Goal: Check status: Check status

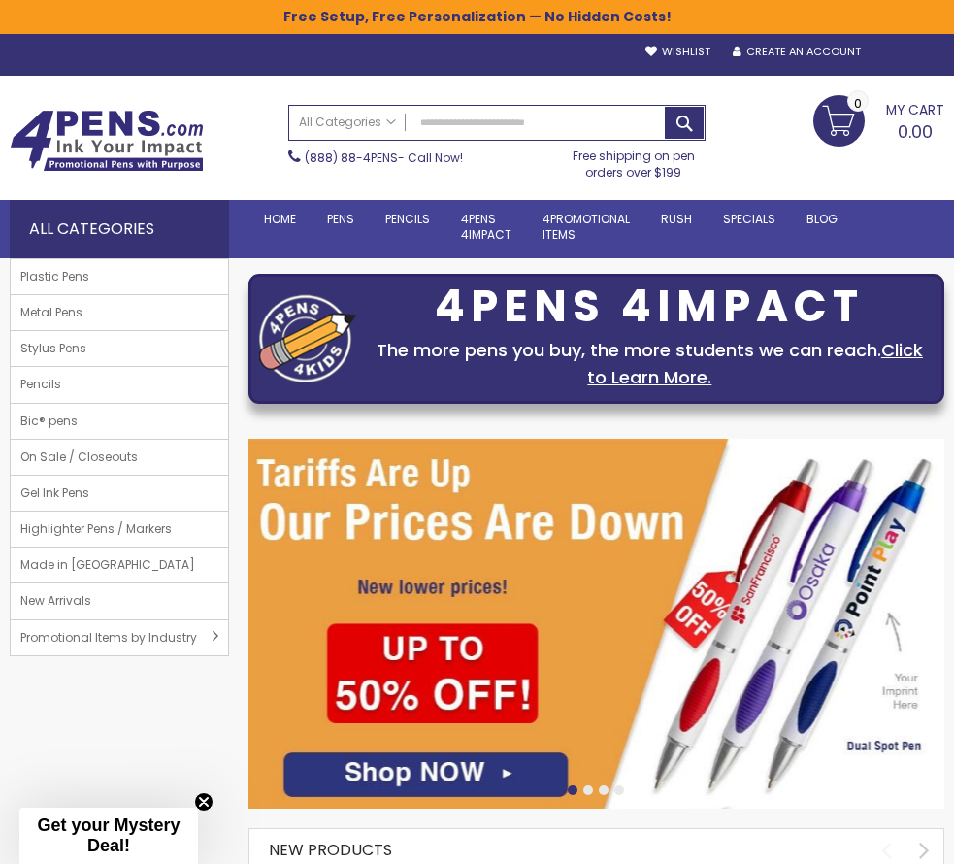
click at [914, 57] on div "Sign In" at bounding box center [913, 53] width 64 height 15
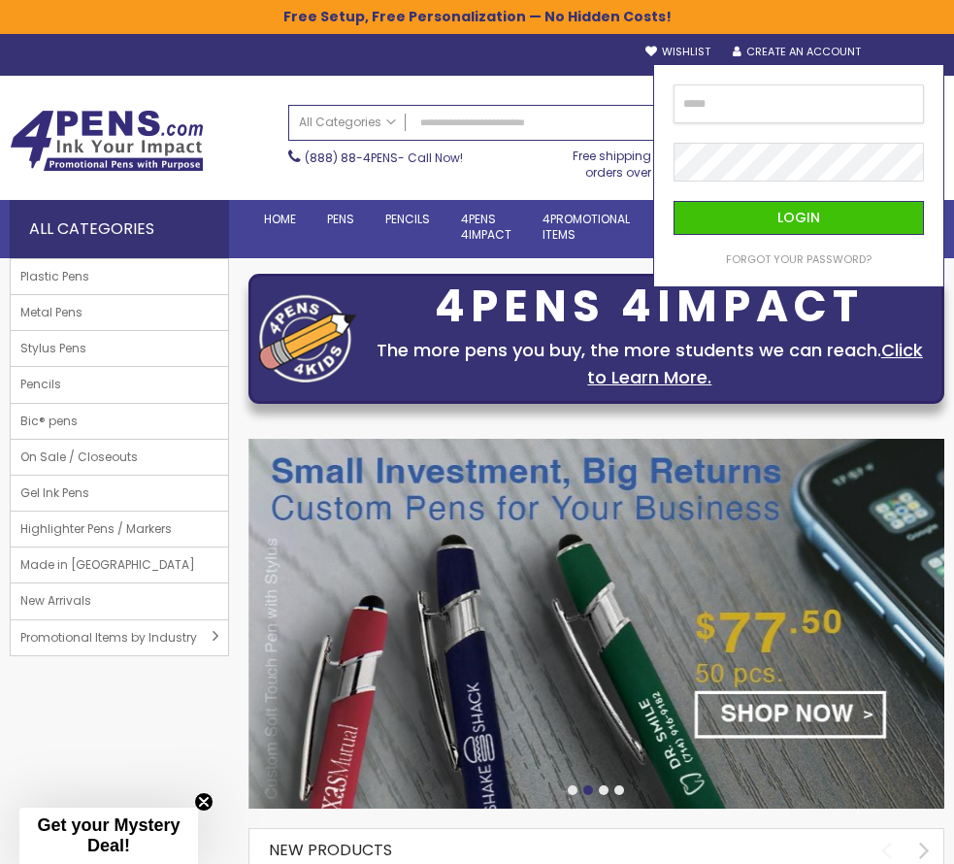
type input "**********"
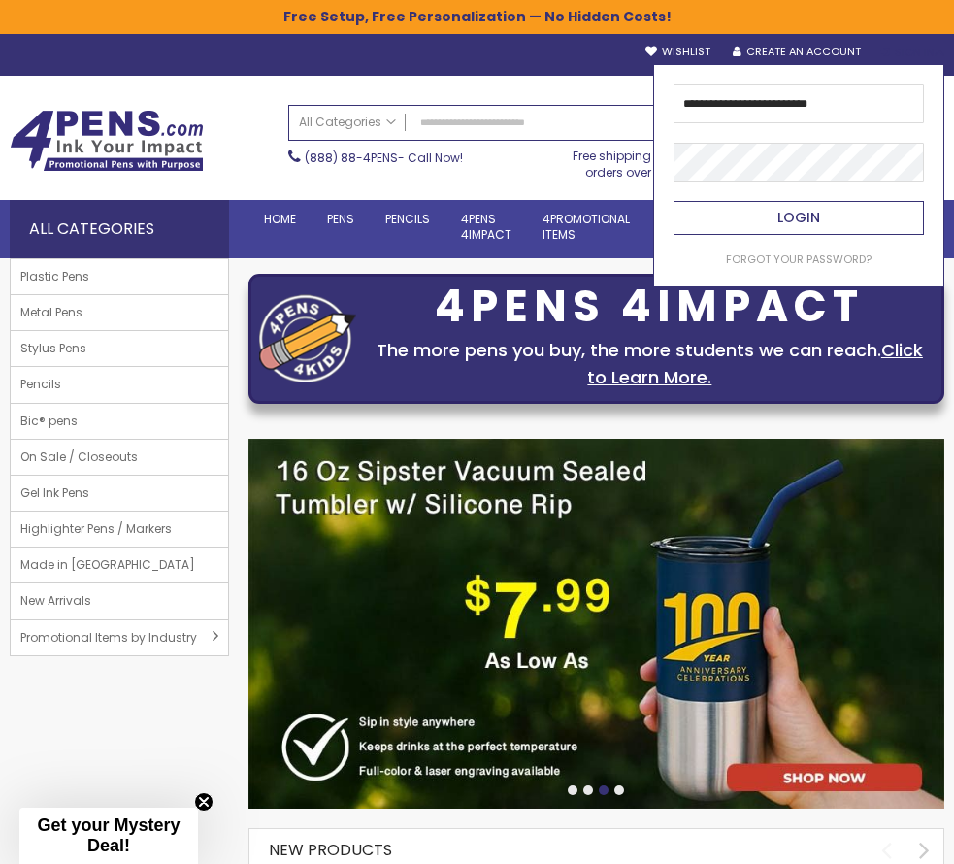
click at [783, 216] on span "Login" at bounding box center [799, 217] width 43 height 19
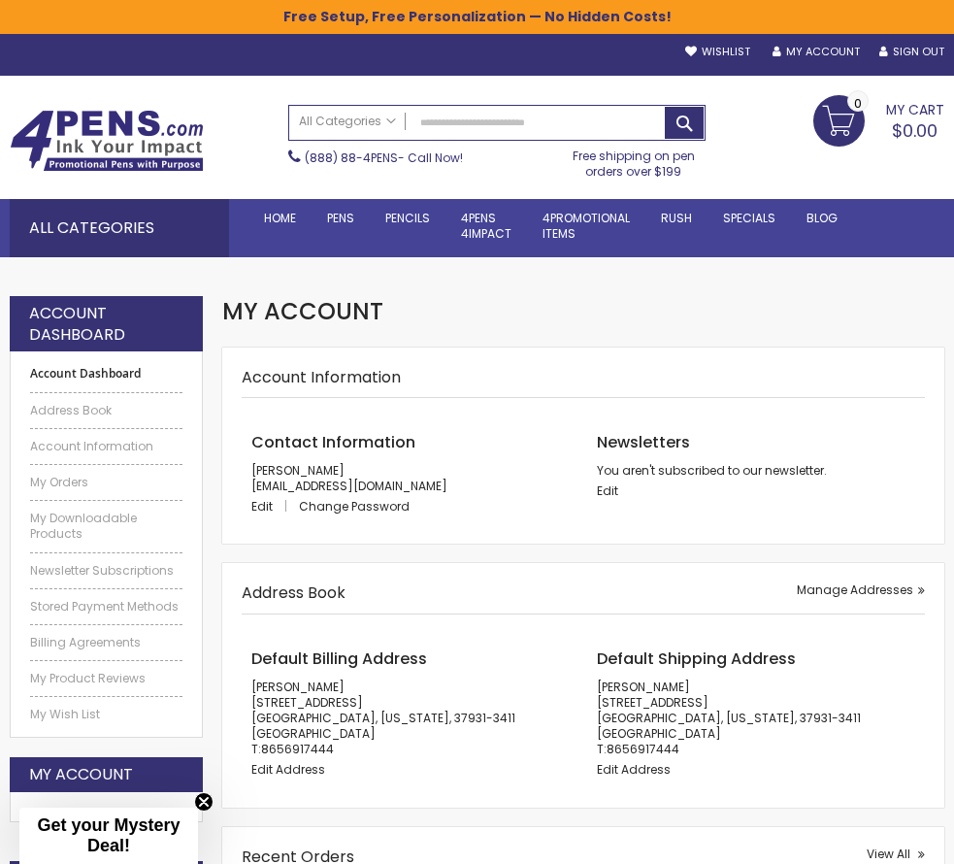
scroll to position [1, 0]
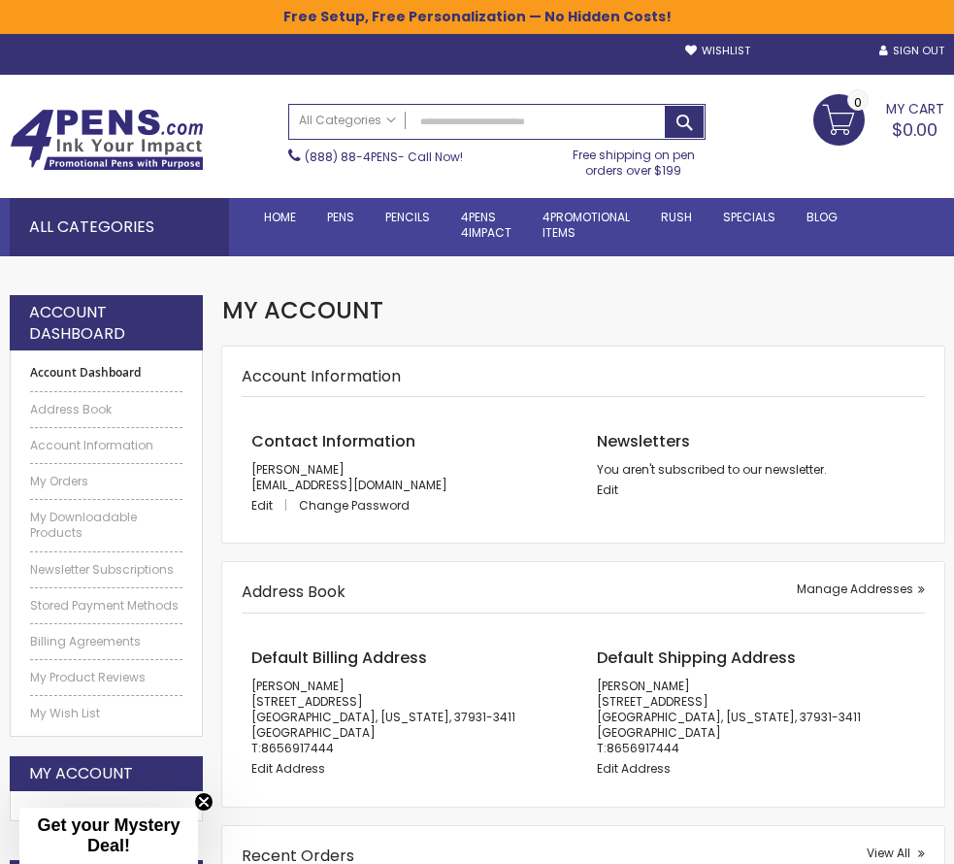
click at [808, 47] on link "My Account" at bounding box center [816, 51] width 87 height 15
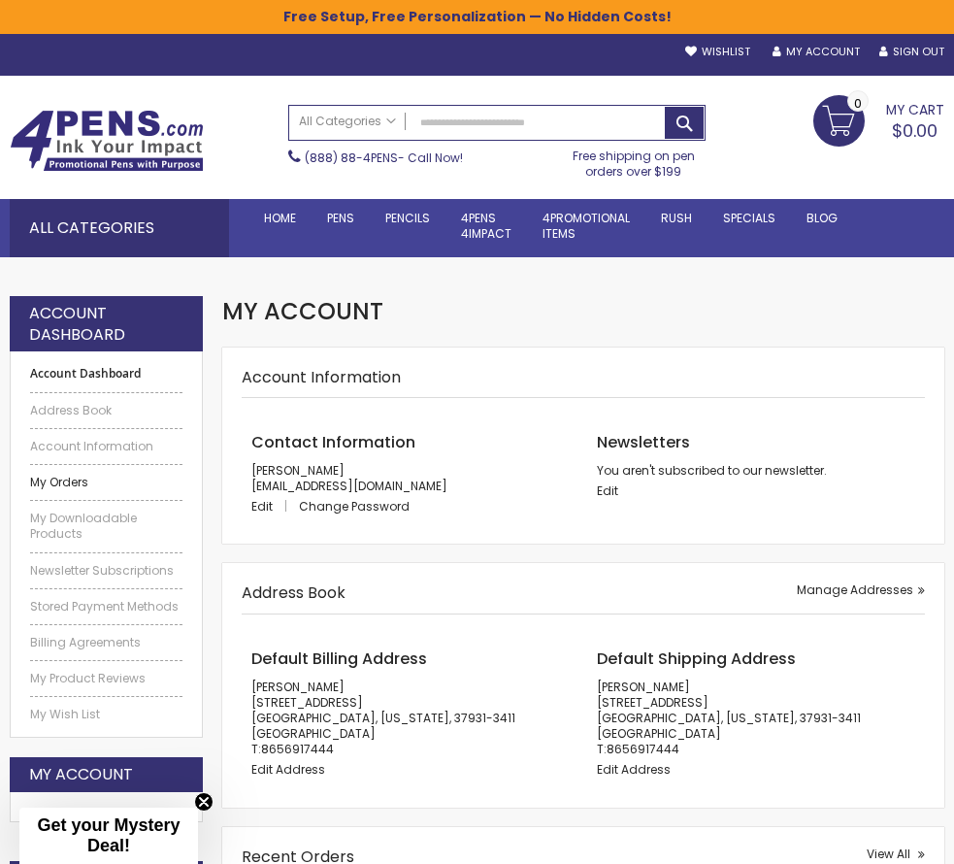
click at [58, 475] on link "My Orders" at bounding box center [106, 483] width 152 height 16
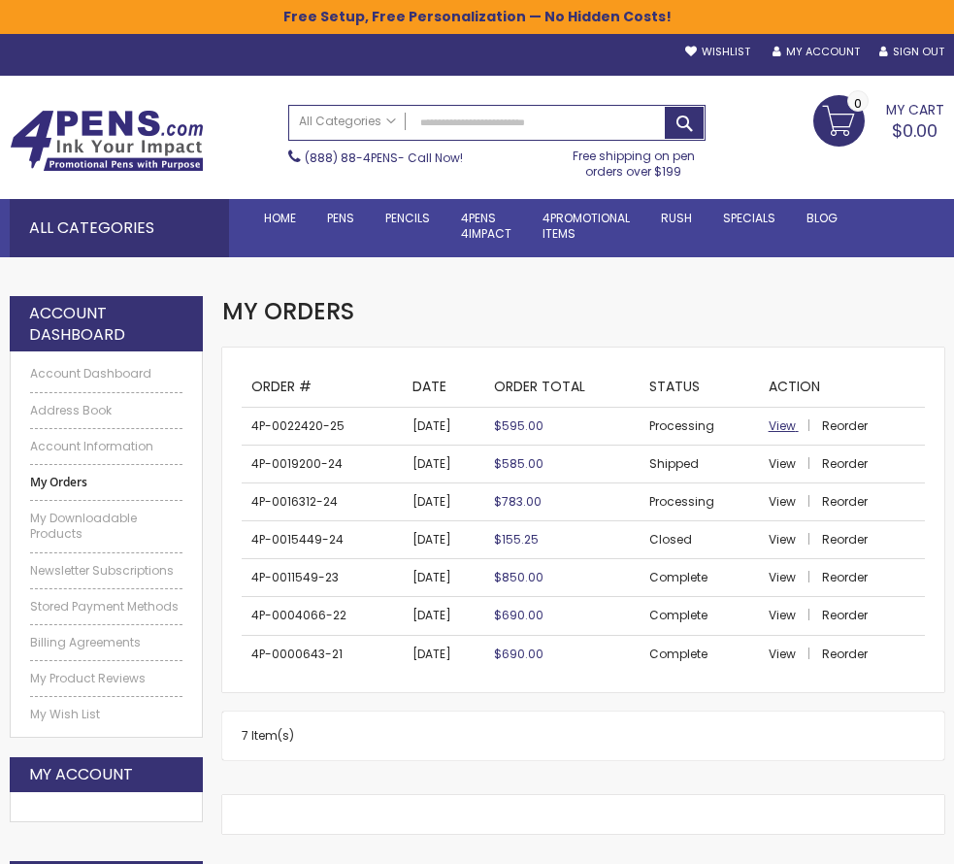
click at [781, 425] on span "View" at bounding box center [782, 425] width 27 height 17
